Goal: Contribute content: Contribute content

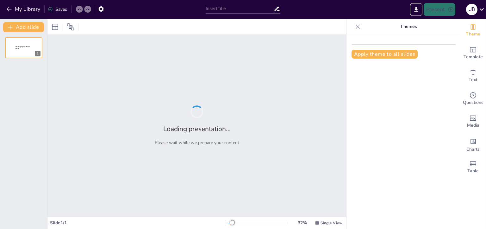
type input "Estrategias Innovadoras para el Desarrollo Rural Sostenible"
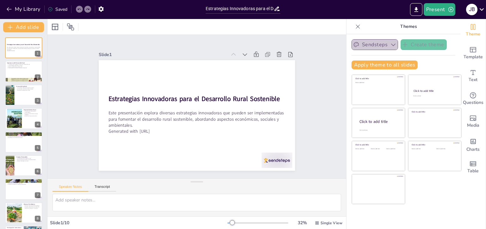
click at [390, 47] on icon "button" at bounding box center [393, 44] width 6 height 6
click at [417, 11] on icon "Export to PowerPoint" at bounding box center [416, 9] width 7 height 7
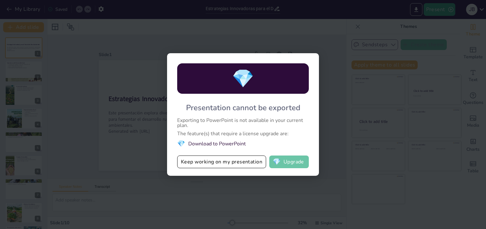
click at [290, 161] on button "💎 Upgrade" at bounding box center [289, 161] width 40 height 13
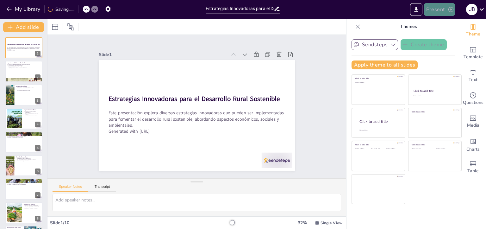
click at [439, 9] on button "Present" at bounding box center [440, 9] width 32 height 13
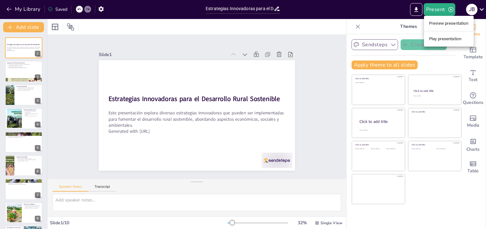
click at [445, 37] on li "Play presentation" at bounding box center [449, 39] width 50 height 10
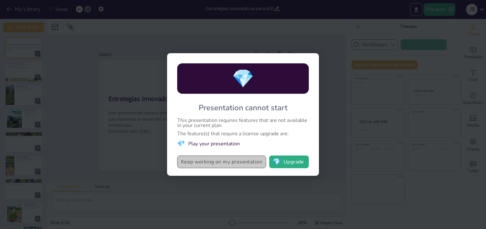
click at [230, 163] on button "Keep working on my presentation" at bounding box center [221, 161] width 89 height 13
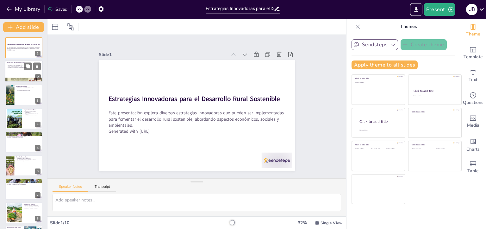
click at [22, 72] on div at bounding box center [24, 72] width 38 height 22
type textarea "Lo ipsumdolo si am consect ad el seddoeiu tempori ut la etdolorema aliqu, en ad…"
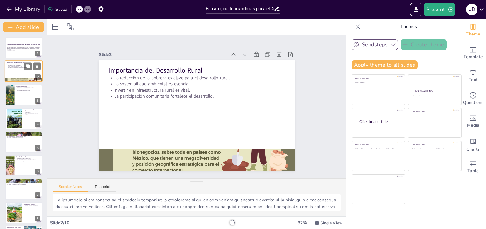
scroll to position [13, 0]
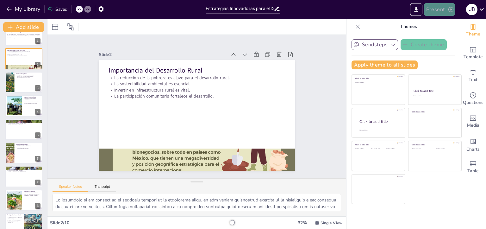
click at [451, 8] on icon "button" at bounding box center [451, 9] width 6 height 6
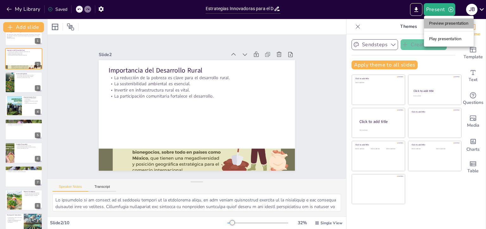
click at [448, 24] on li "Preview presentation" at bounding box center [449, 23] width 50 height 10
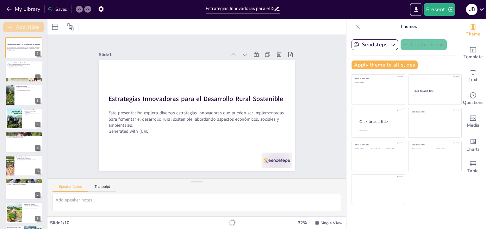
click at [27, 26] on button "Add slide" at bounding box center [23, 27] width 41 height 10
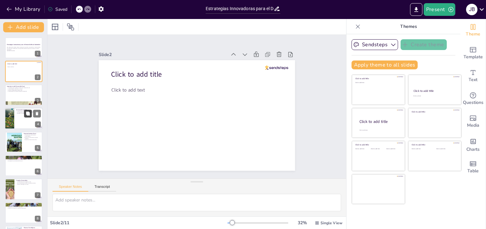
click at [25, 113] on button at bounding box center [28, 114] width 8 height 8
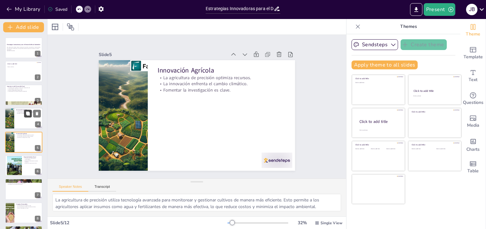
scroll to position [11, 0]
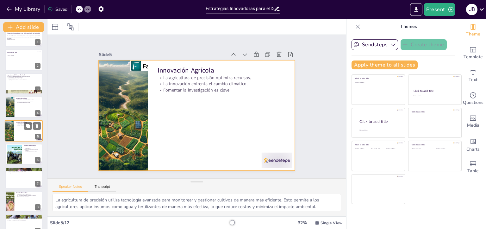
click at [21, 132] on div at bounding box center [24, 131] width 38 height 22
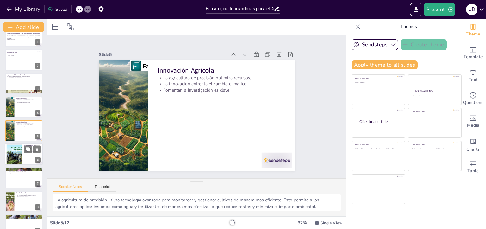
click at [16, 156] on div at bounding box center [14, 154] width 34 height 19
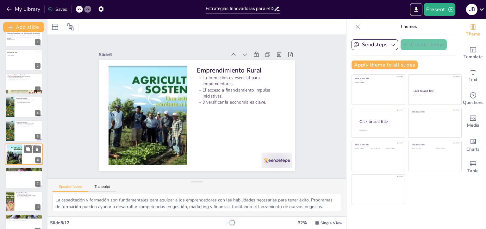
scroll to position [35, 0]
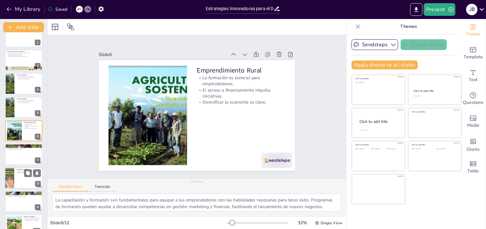
click at [14, 180] on div at bounding box center [9, 178] width 34 height 22
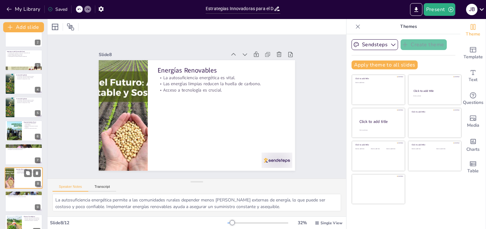
scroll to position [82, 0]
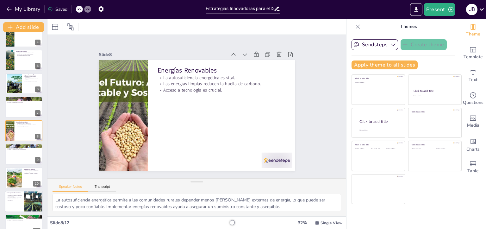
click at [18, 202] on div at bounding box center [24, 202] width 38 height 22
type textarea "La participación activa de la comunidad en la toma de decisiones asegura que la…"
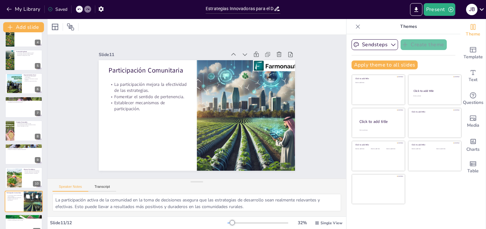
scroll to position [93, 0]
